Goal: Information Seeking & Learning: Learn about a topic

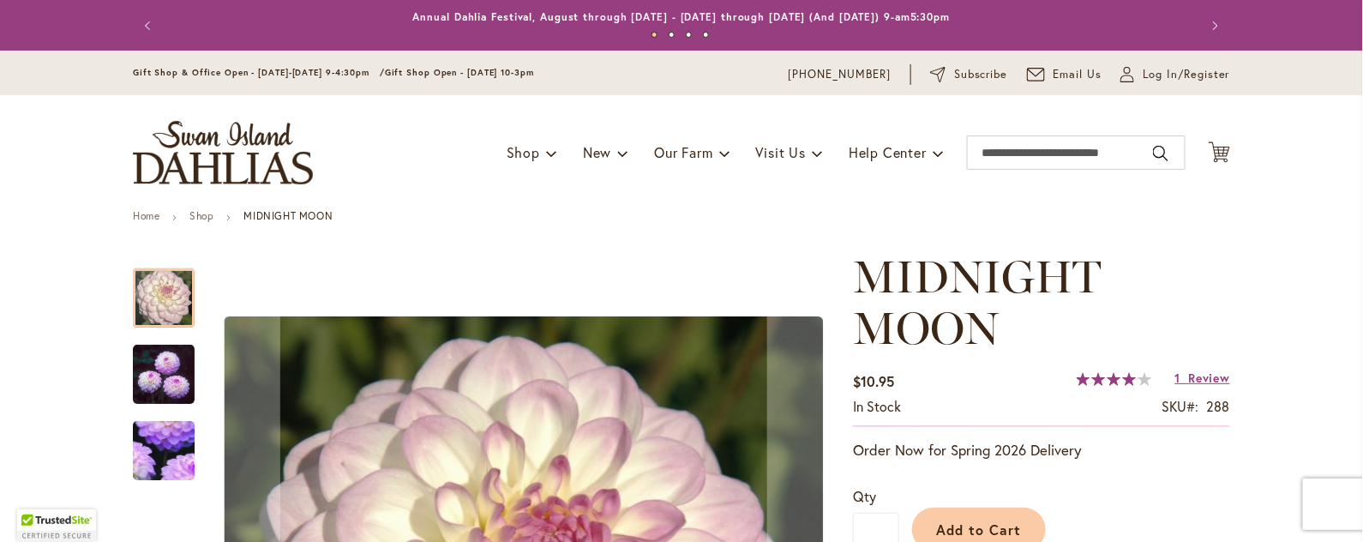
scroll to position [475, 0]
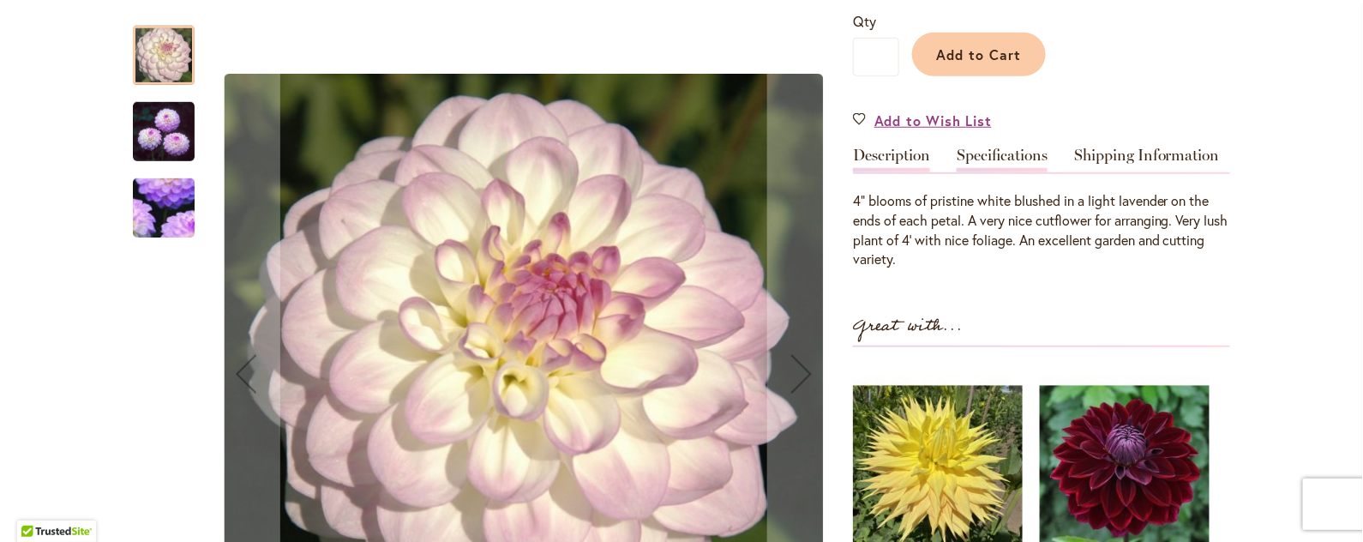
click at [970, 155] on link "Specifications" at bounding box center [1002, 159] width 91 height 25
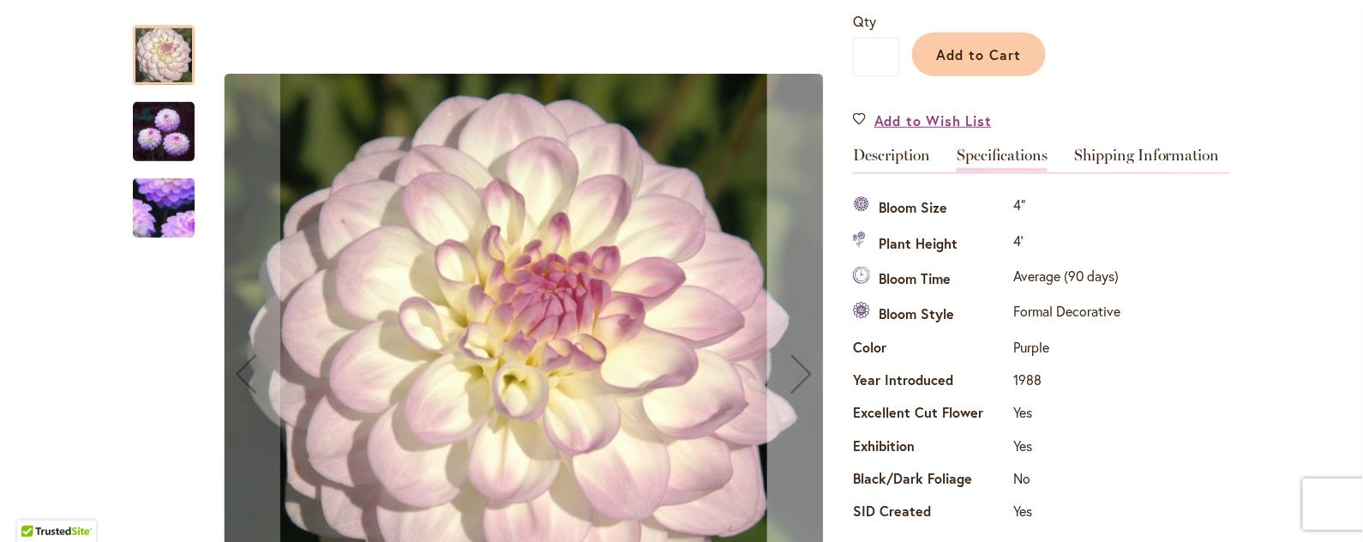
click at [788, 362] on div "Next" at bounding box center [801, 374] width 69 height 69
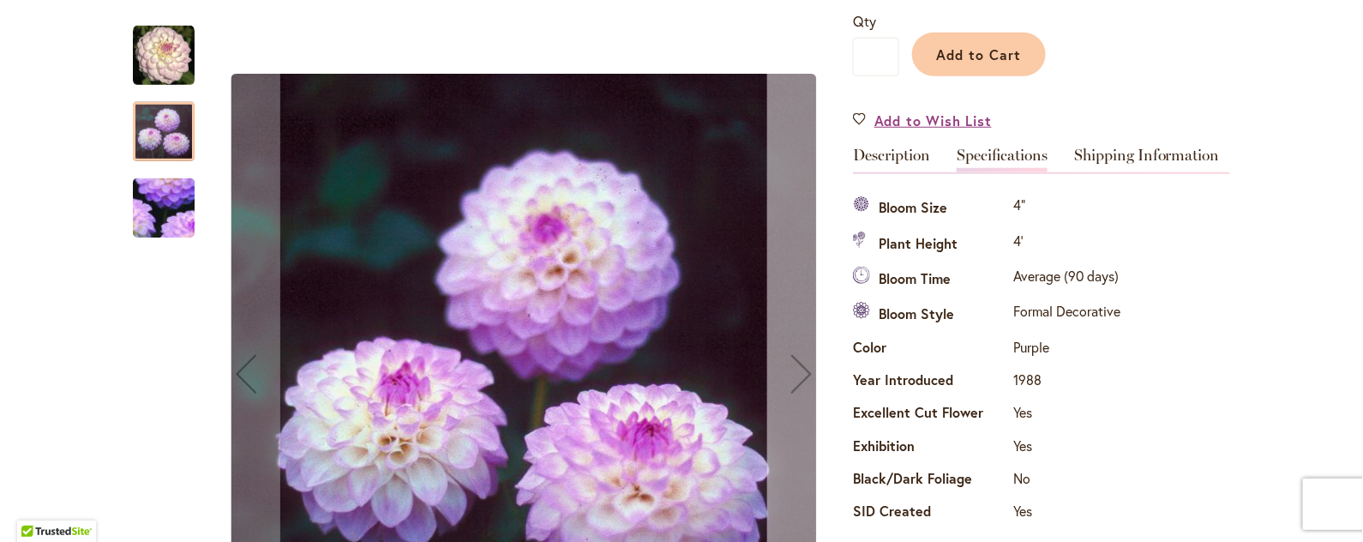
click at [788, 370] on div "Next" at bounding box center [801, 374] width 69 height 69
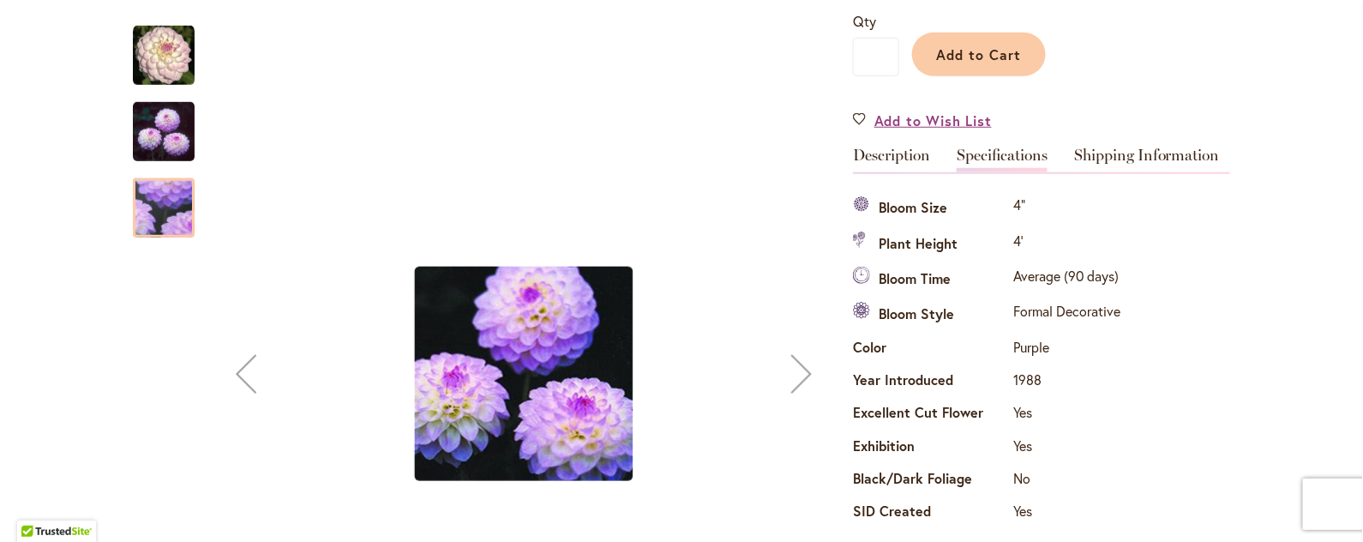
click at [788, 370] on div "Next" at bounding box center [801, 374] width 69 height 69
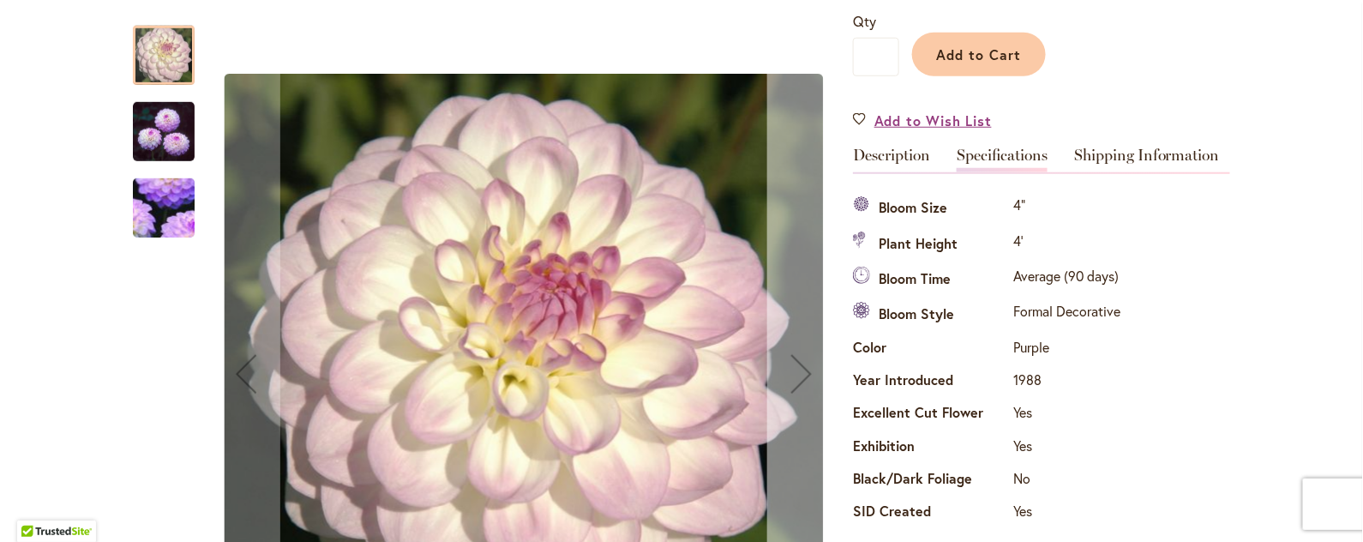
click at [788, 370] on div "Next" at bounding box center [801, 374] width 69 height 69
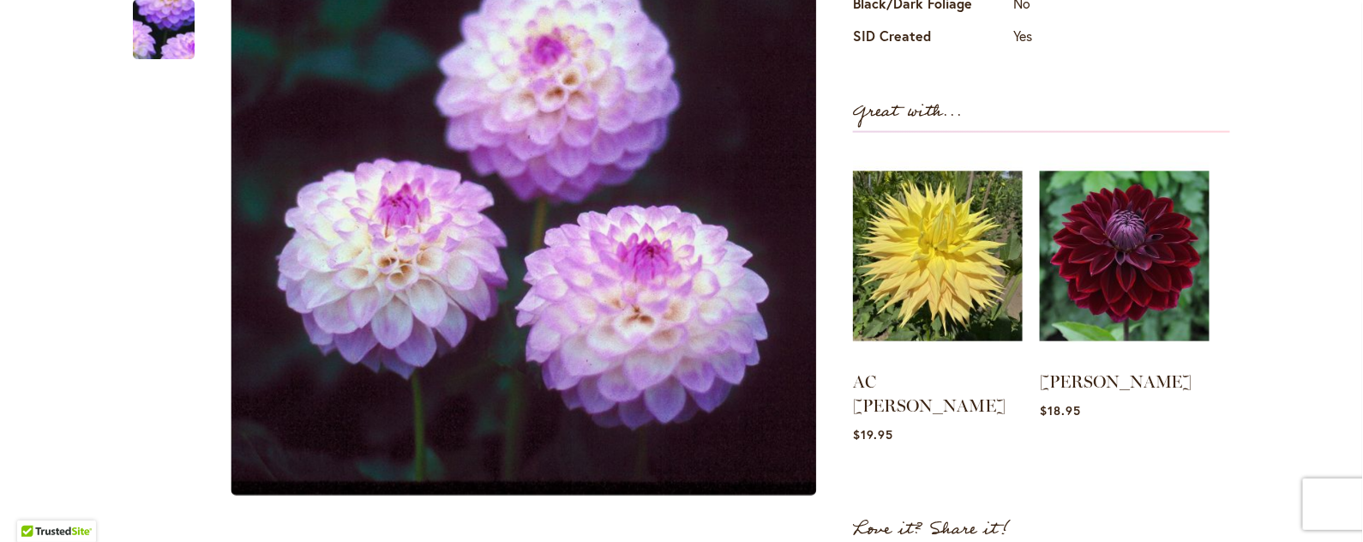
scroll to position [476, 0]
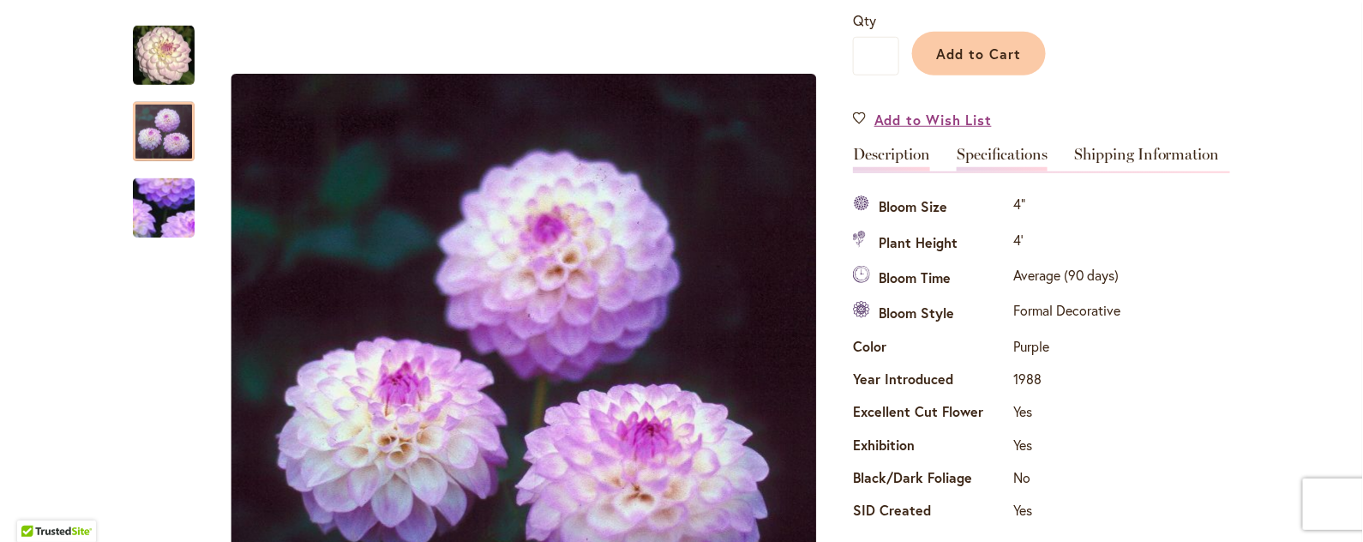
click at [910, 153] on link "Description" at bounding box center [891, 159] width 77 height 25
